Goal: Navigation & Orientation: Find specific page/section

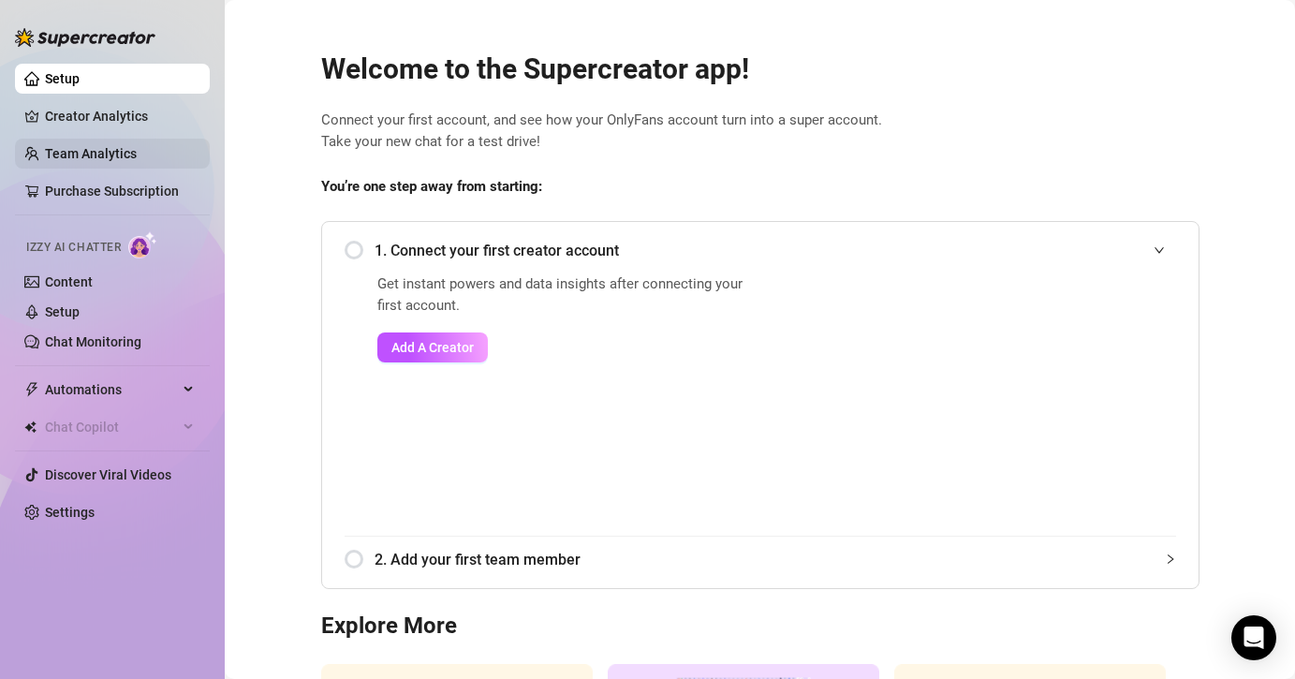
click at [114, 146] on link "Team Analytics" at bounding box center [91, 153] width 92 height 15
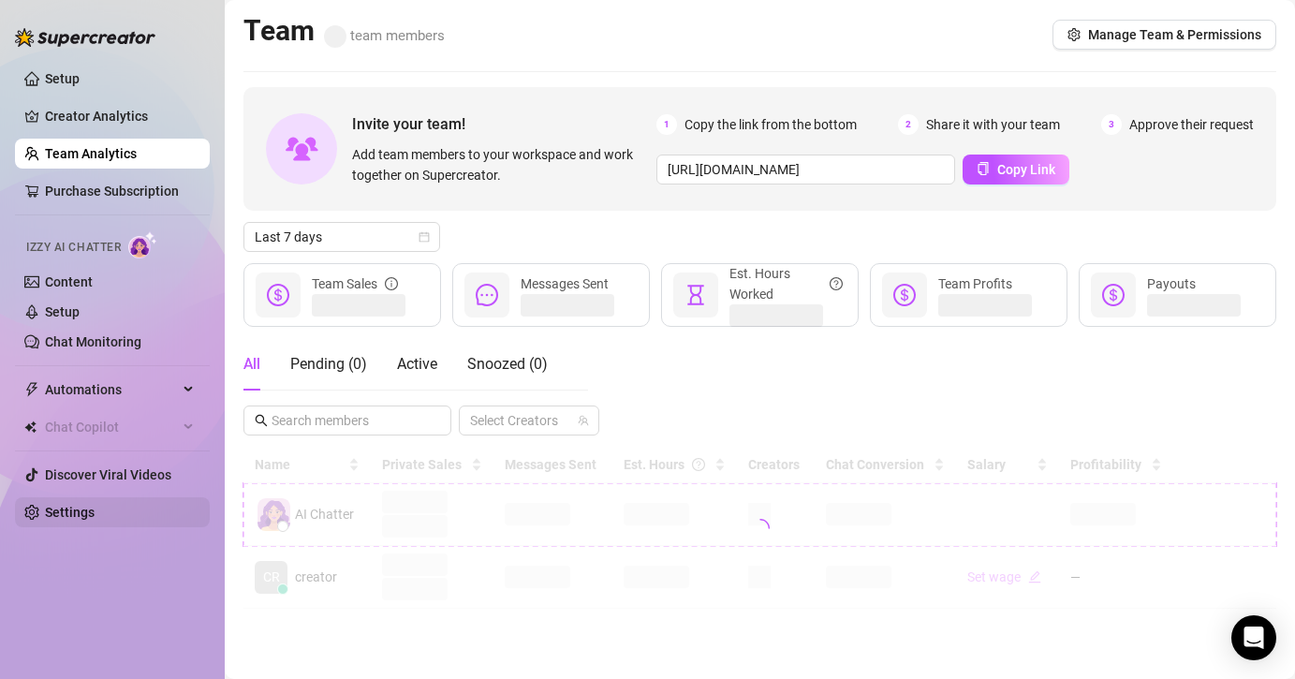
click at [81, 520] on link "Settings" at bounding box center [70, 512] width 50 height 15
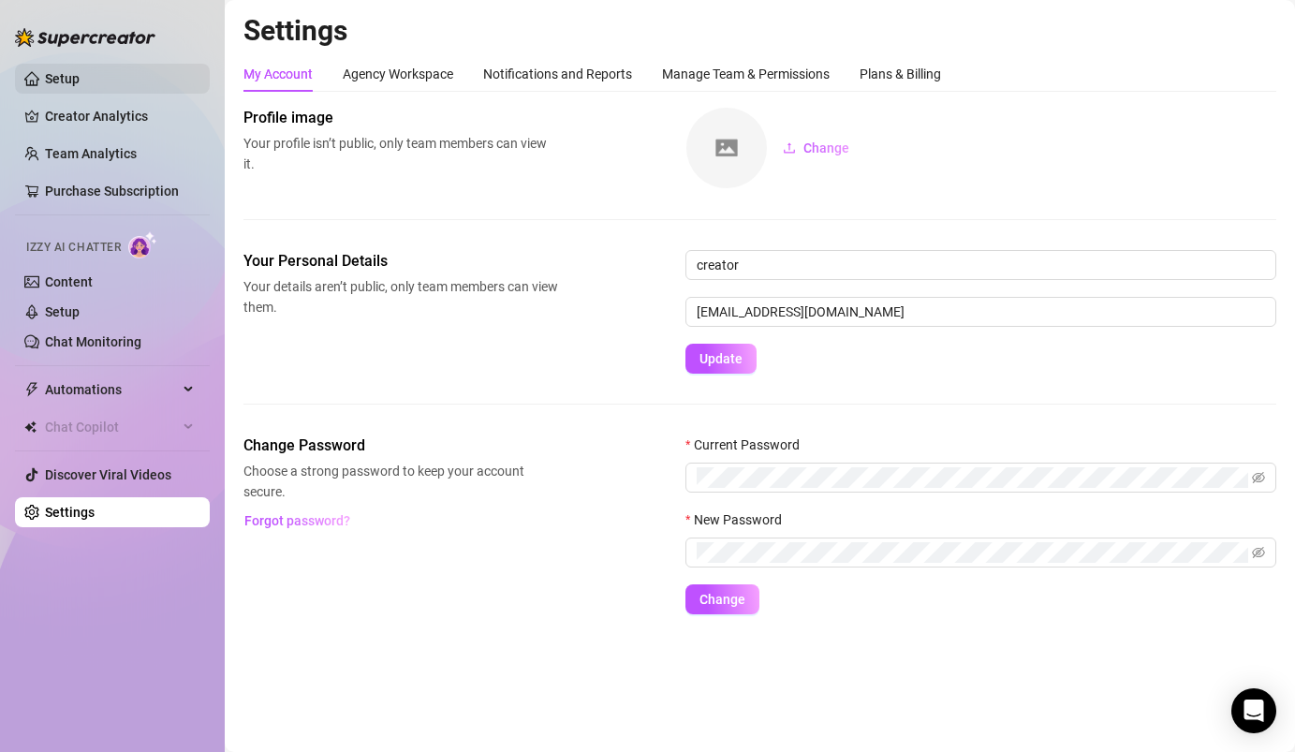
click at [45, 71] on link "Setup" at bounding box center [62, 78] width 35 height 15
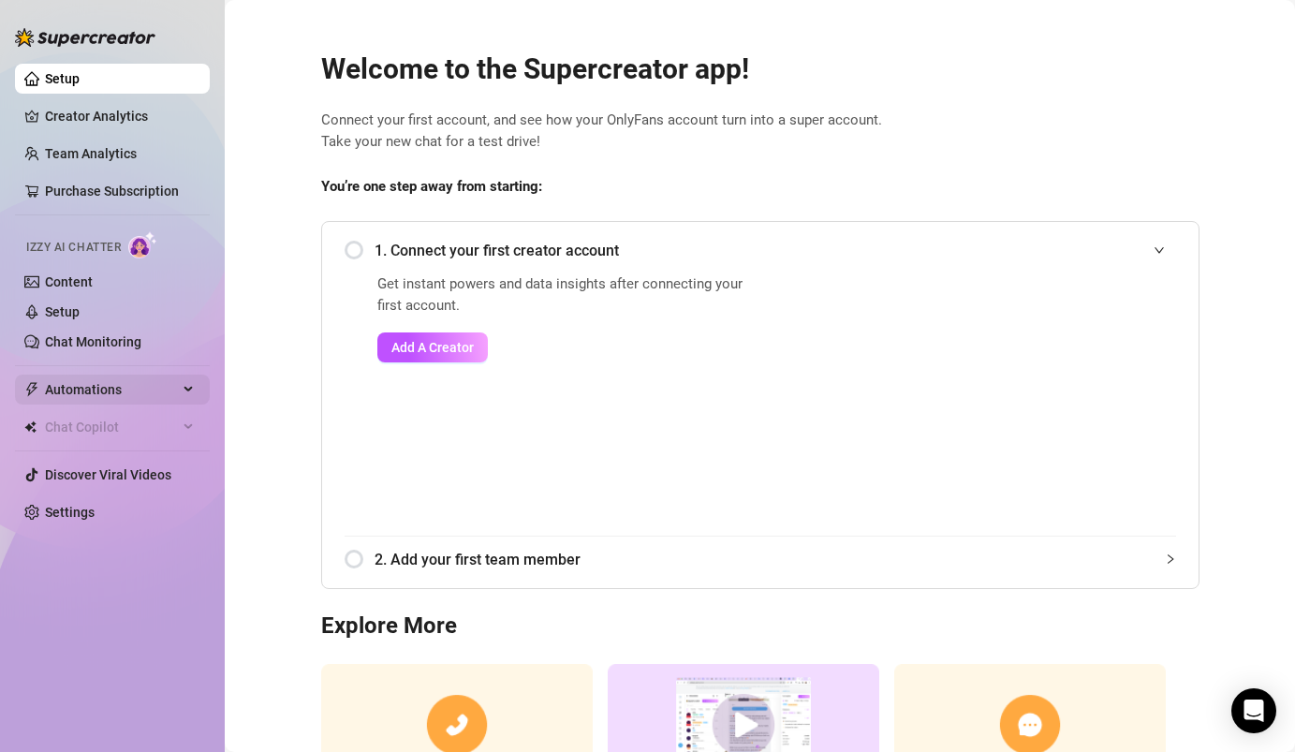
click at [191, 382] on div "Automations" at bounding box center [112, 389] width 195 height 30
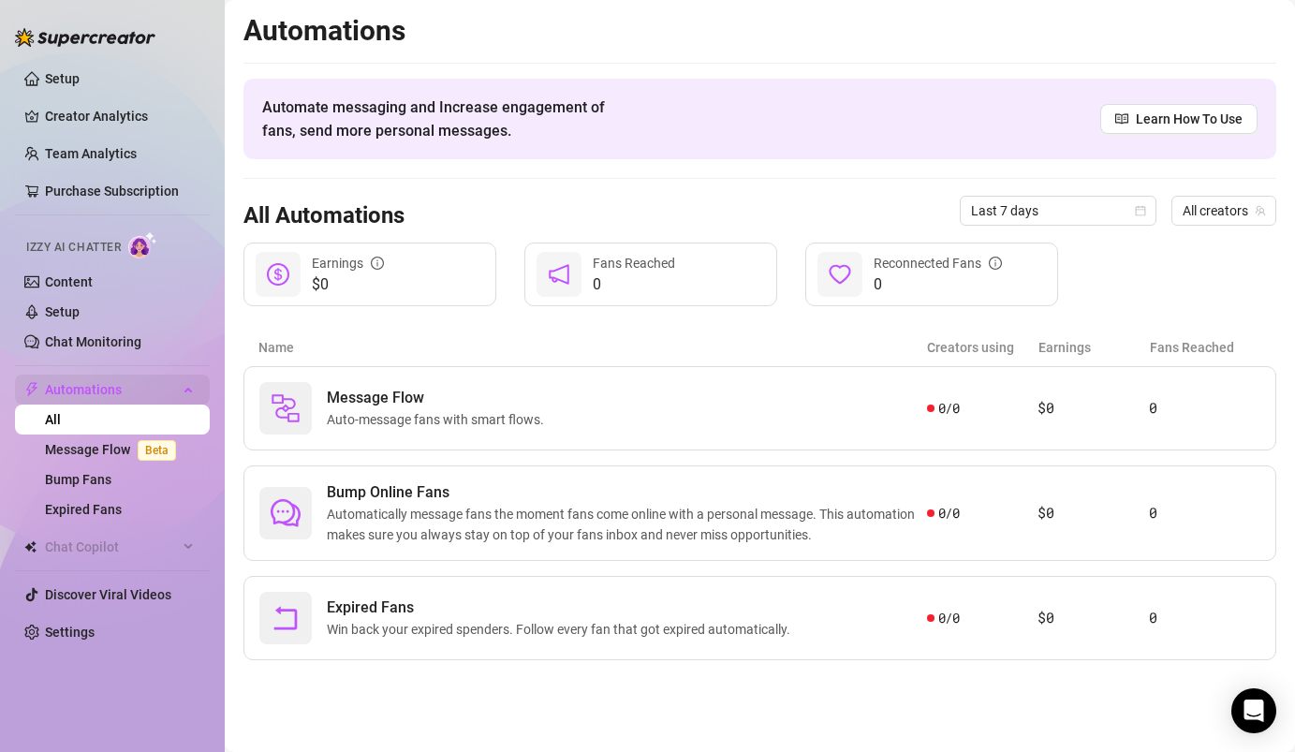
click at [191, 389] on div "Automations" at bounding box center [112, 389] width 195 height 30
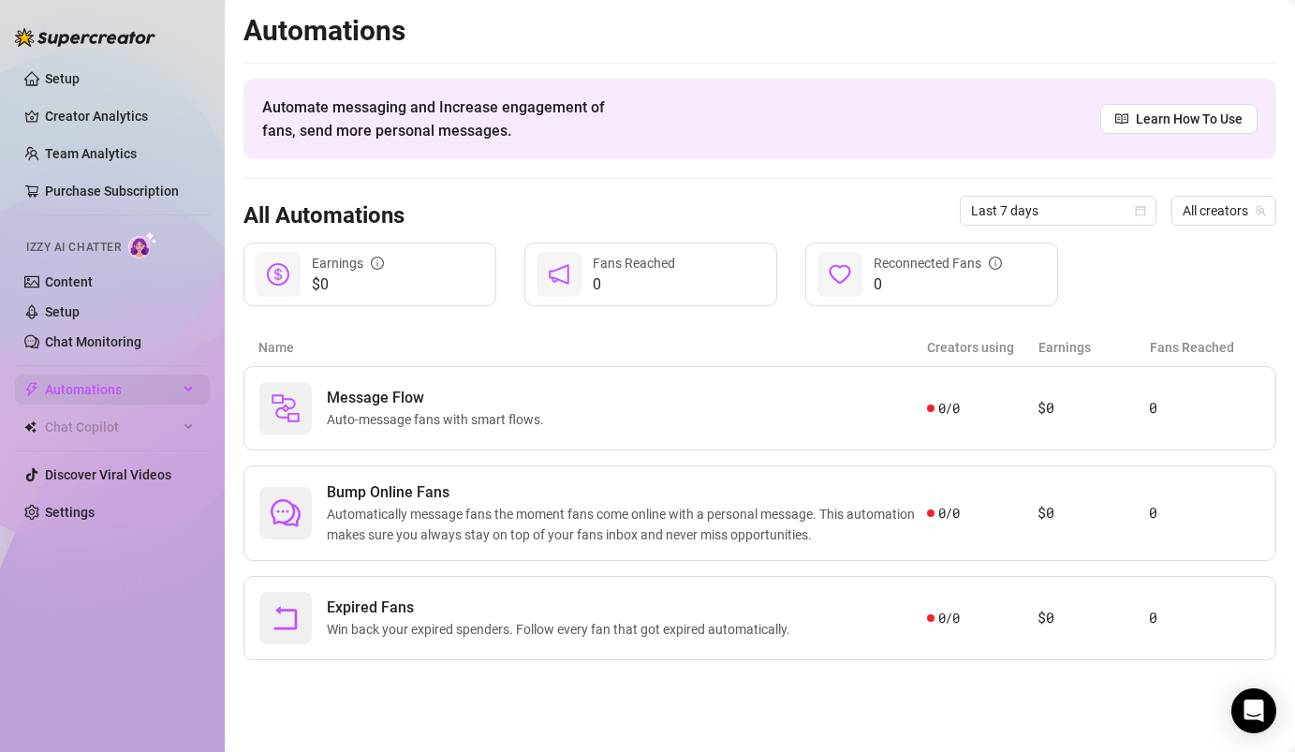
click at [194, 391] on div "Automations" at bounding box center [112, 389] width 195 height 30
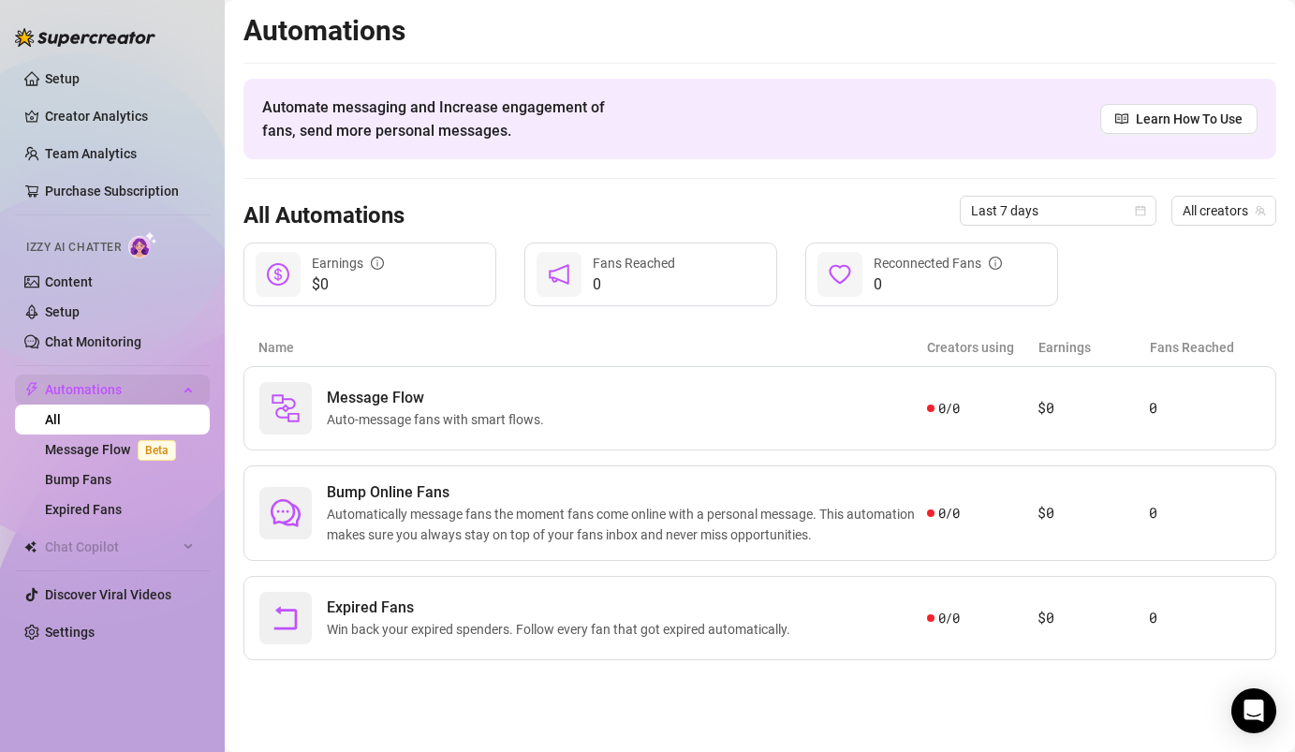
click at [186, 391] on div "Automations" at bounding box center [112, 389] width 195 height 30
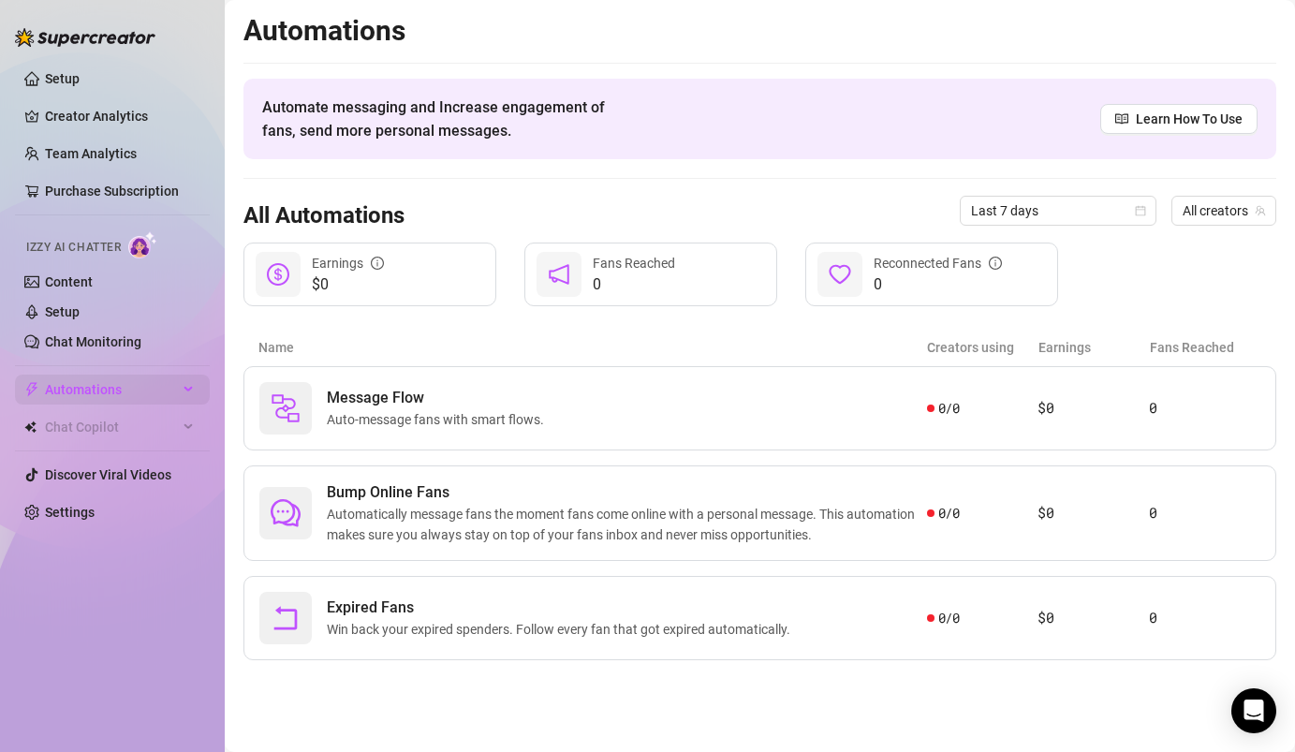
click at [182, 387] on div "Automations" at bounding box center [112, 389] width 195 height 30
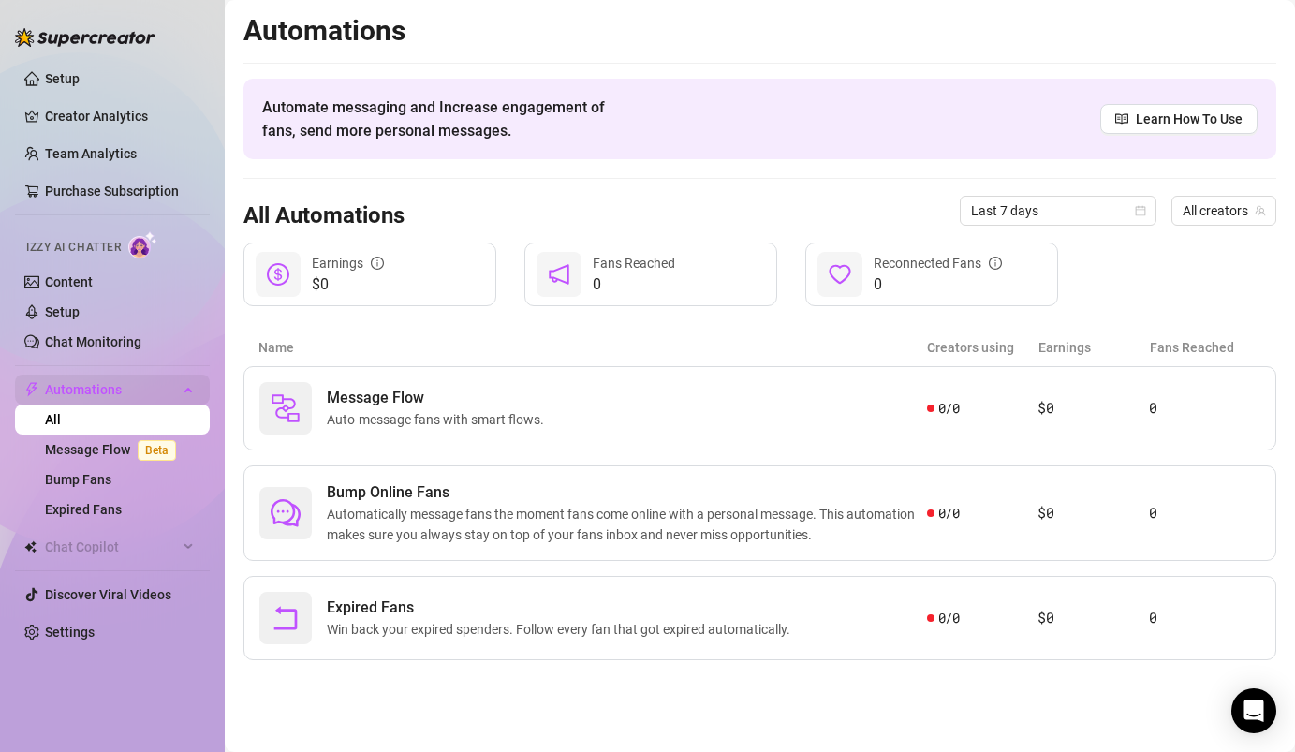
click at [190, 393] on div "Automations" at bounding box center [112, 389] width 195 height 30
